Goal: Find specific page/section: Find specific page/section

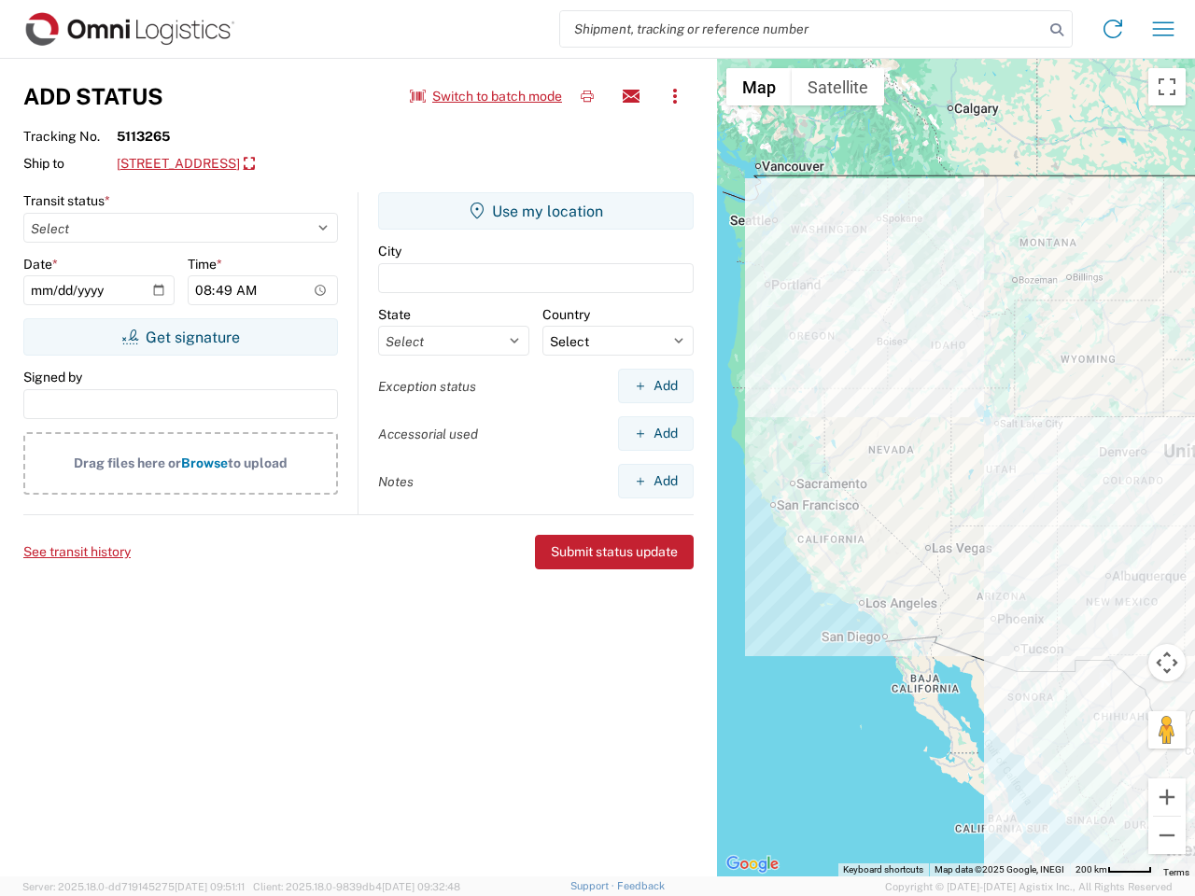
click at [802, 29] on input "search" at bounding box center [802, 28] width 484 height 35
click at [1057, 30] on icon at bounding box center [1057, 30] width 26 height 26
click at [1113, 29] on icon at bounding box center [1113, 29] width 30 height 30
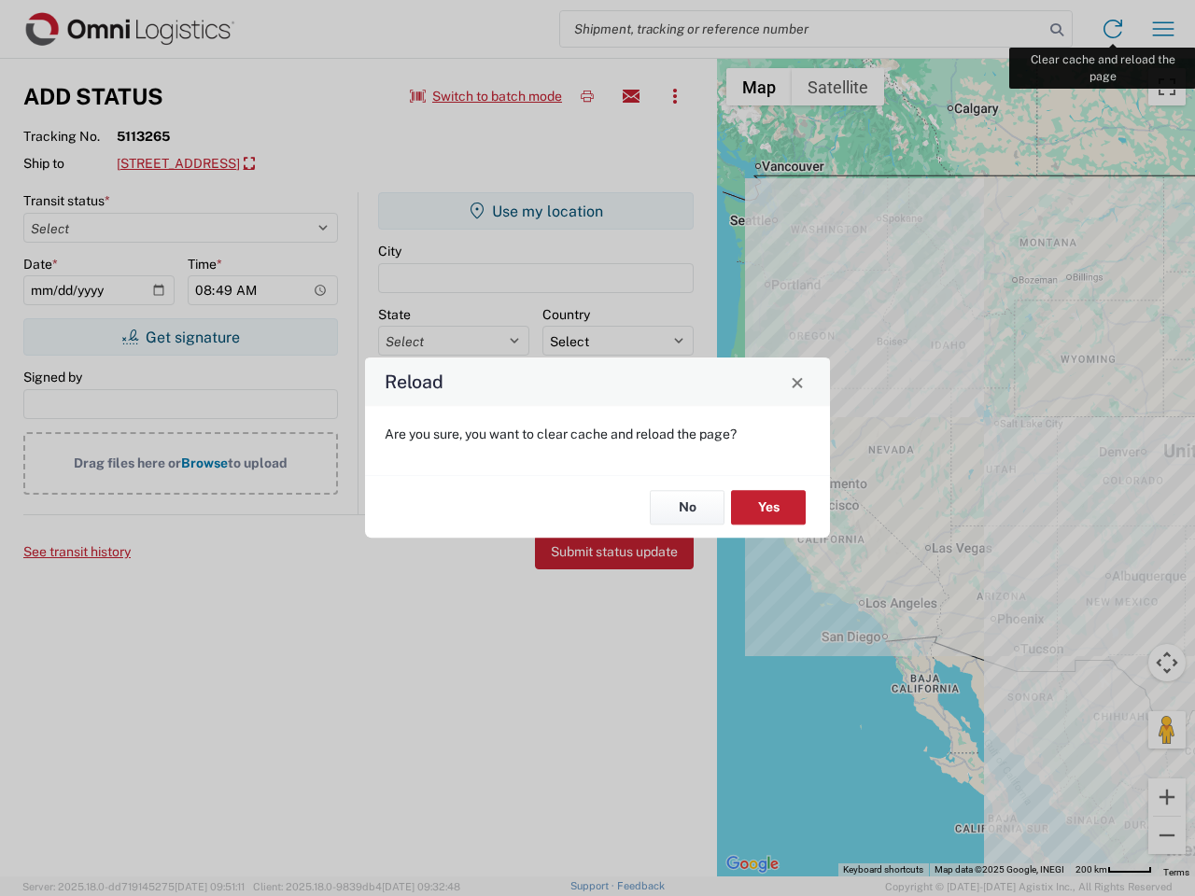
click at [1163, 29] on div "Reload Are you sure, you want to clear cache and reload the page? No Yes" at bounding box center [597, 448] width 1195 height 896
click at [486, 96] on div "Reload Are you sure, you want to clear cache and reload the page? No Yes" at bounding box center [597, 448] width 1195 height 896
click at [587, 96] on div "Reload Are you sure, you want to clear cache and reload the page? No Yes" at bounding box center [597, 448] width 1195 height 896
click at [631, 96] on div "Reload Are you sure, you want to clear cache and reload the page? No Yes" at bounding box center [597, 448] width 1195 height 896
click at [675, 96] on div "Reload Are you sure, you want to clear cache and reload the page? No Yes" at bounding box center [597, 448] width 1195 height 896
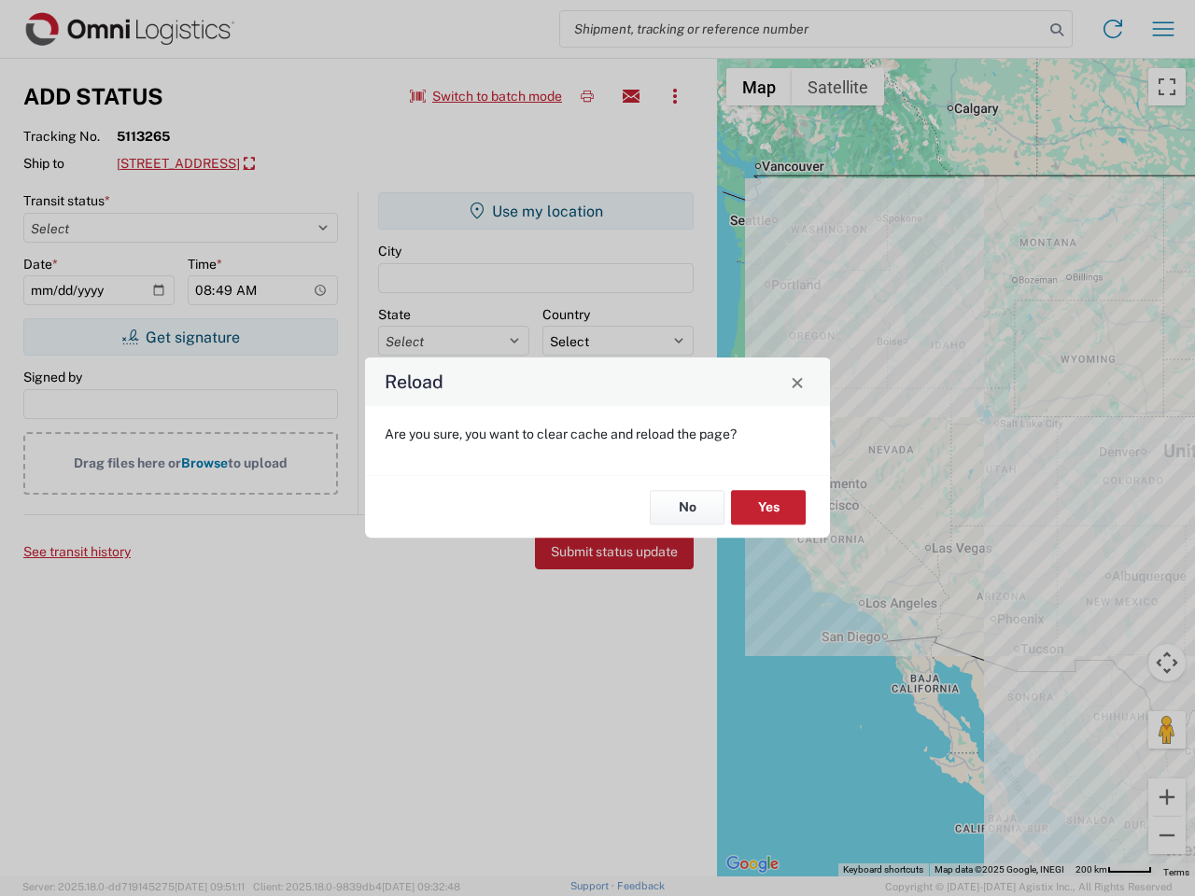
click at [254, 164] on div "Reload Are you sure, you want to clear cache and reload the page? No Yes" at bounding box center [597, 448] width 1195 height 896
click at [180, 337] on div "Reload Are you sure, you want to clear cache and reload the page? No Yes" at bounding box center [597, 448] width 1195 height 896
